Goal: Transaction & Acquisition: Register for event/course

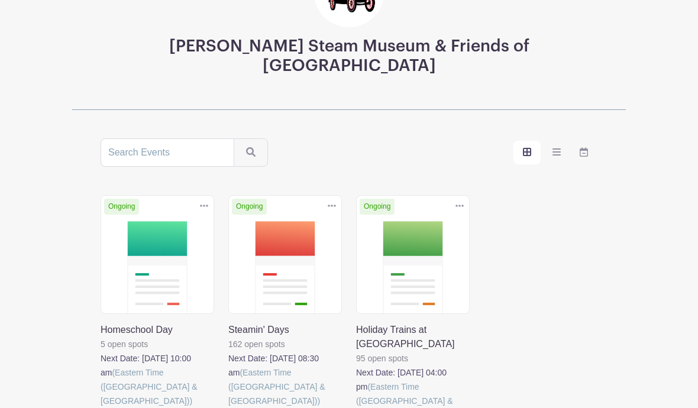
scroll to position [165, 0]
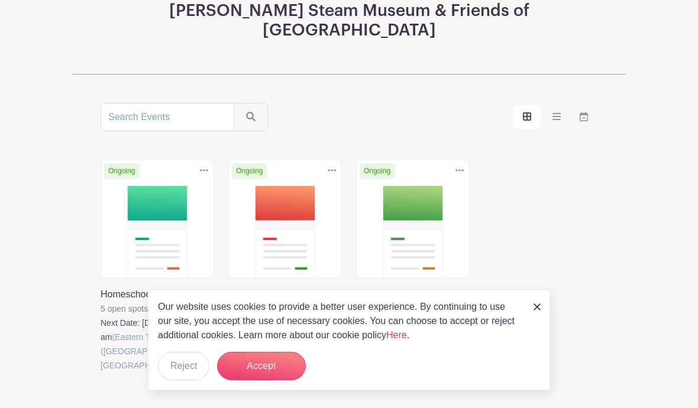
click at [228, 373] on link at bounding box center [228, 373] width 0 height 0
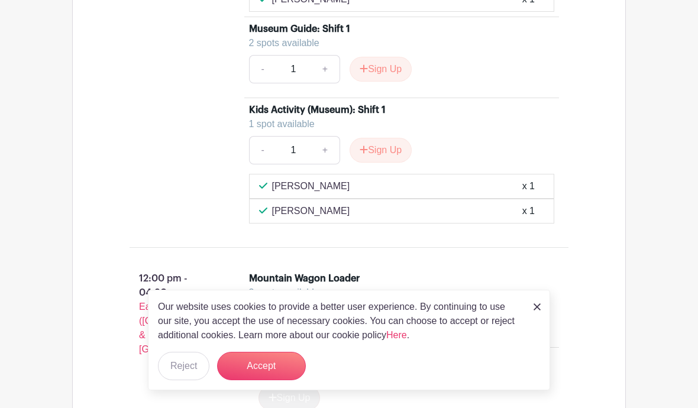
scroll to position [2224, 0]
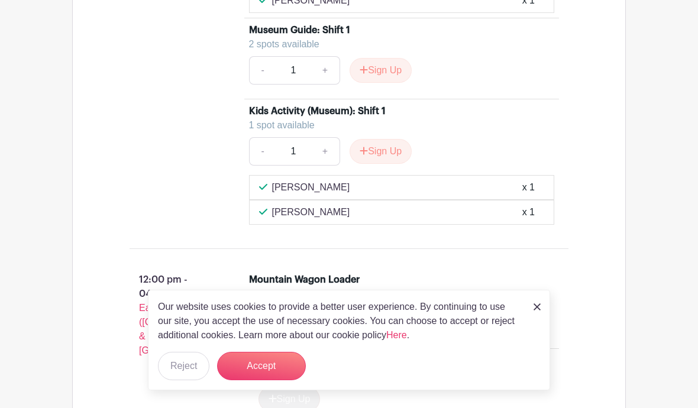
click at [391, 144] on button "Sign Up" at bounding box center [380, 151] width 62 height 25
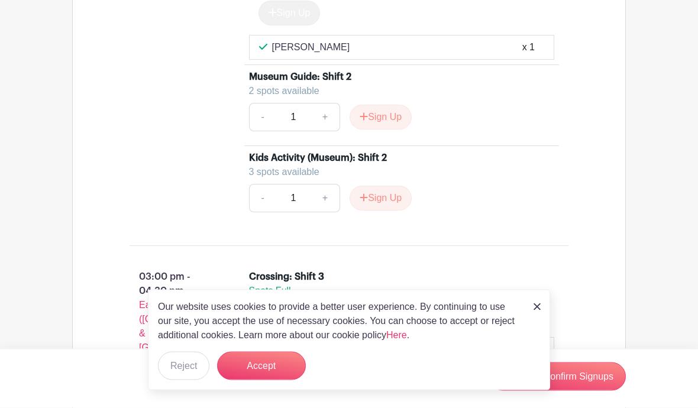
scroll to position [3759, 0]
click at [387, 186] on button "Sign Up" at bounding box center [380, 198] width 62 height 25
click at [270, 380] on button "Accept" at bounding box center [261, 366] width 89 height 28
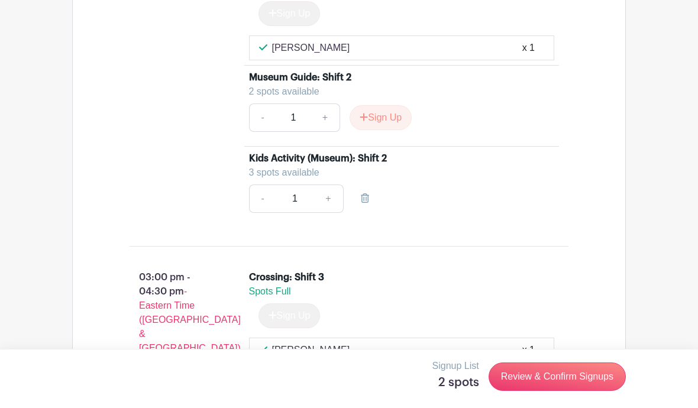
click at [558, 391] on link "Review & Confirm Signups" at bounding box center [556, 376] width 137 height 28
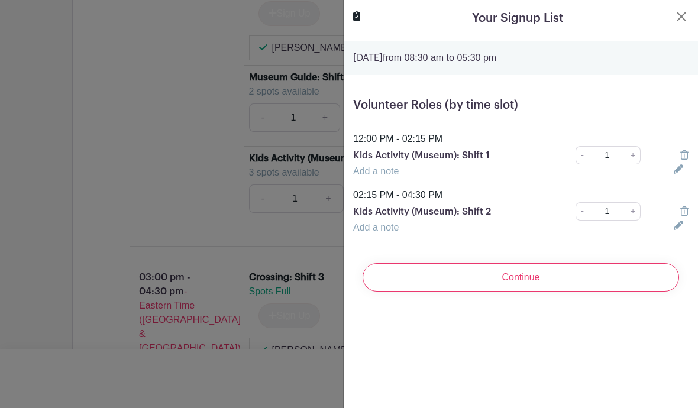
click at [536, 276] on input "Continue" at bounding box center [520, 277] width 316 height 28
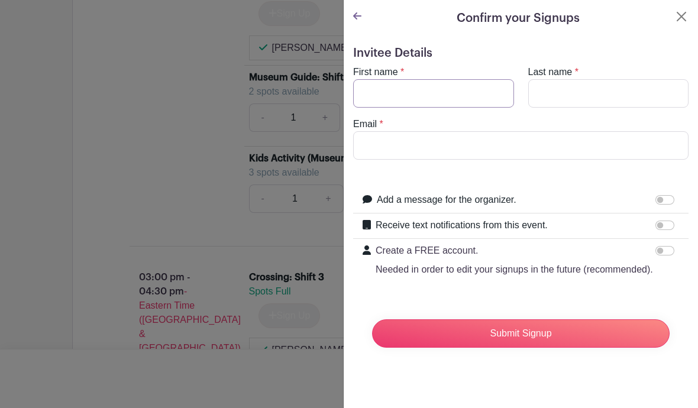
click at [430, 90] on input "First name" at bounding box center [433, 93] width 161 height 28
type input "[PERSON_NAME]"
type input "[EMAIL_ADDRESS][DOMAIN_NAME]"
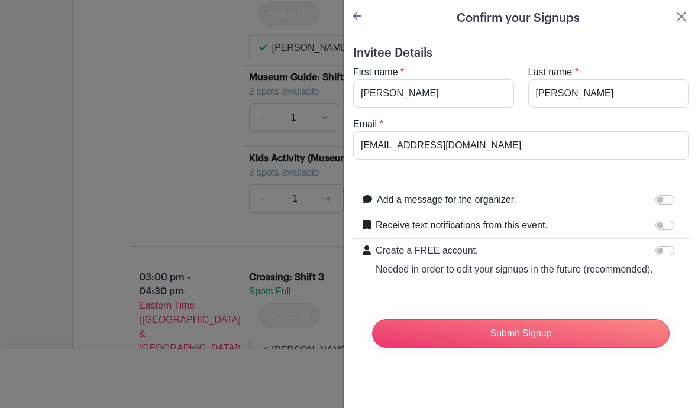
click at [558, 341] on input "Submit Signup" at bounding box center [520, 333] width 297 height 28
